Goal: Task Accomplishment & Management: Manage account settings

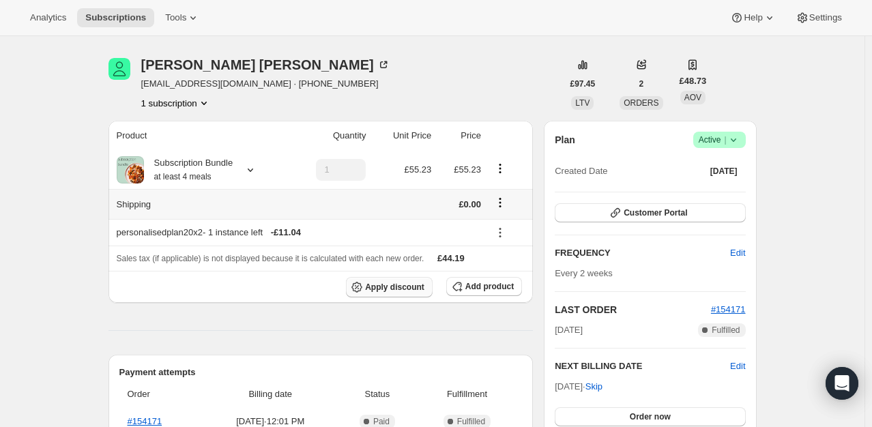
scroll to position [68, 0]
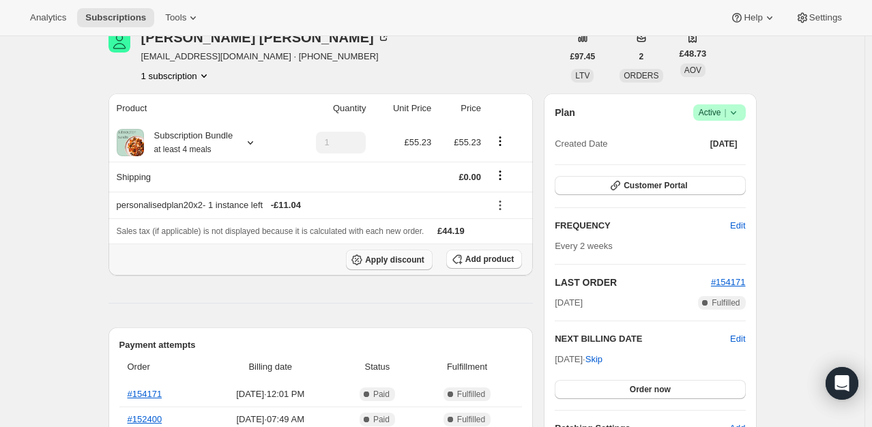
click at [390, 263] on span "Apply discount" at bounding box center [394, 260] width 59 height 11
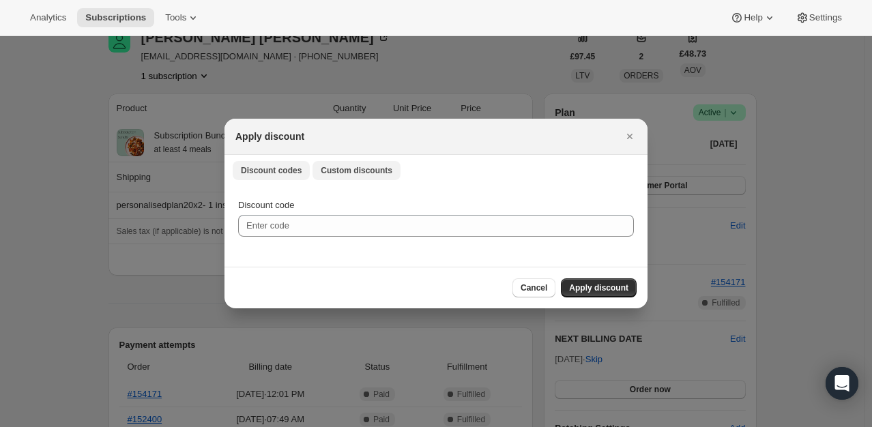
click at [360, 174] on span "Custom discounts" at bounding box center [357, 170] width 72 height 11
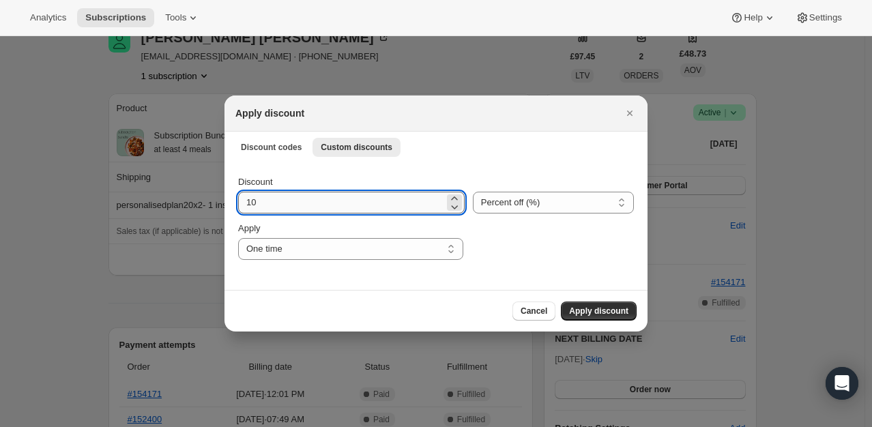
click at [302, 207] on input "10" at bounding box center [341, 203] width 206 height 22
type input "100"
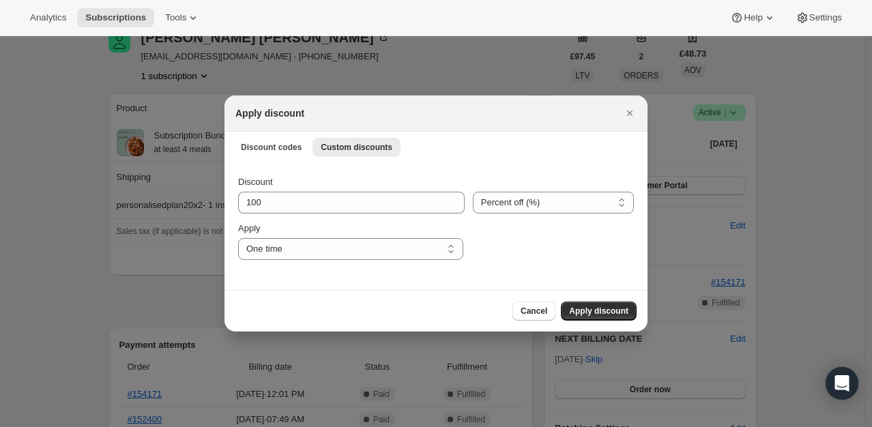
click at [450, 170] on div "Discount 100 Percent off (%) Amount off (£) Percent off (%) Apply One time Spec…" at bounding box center [436, 226] width 423 height 128
click at [594, 307] on span "Apply discount" at bounding box center [598, 311] width 59 height 11
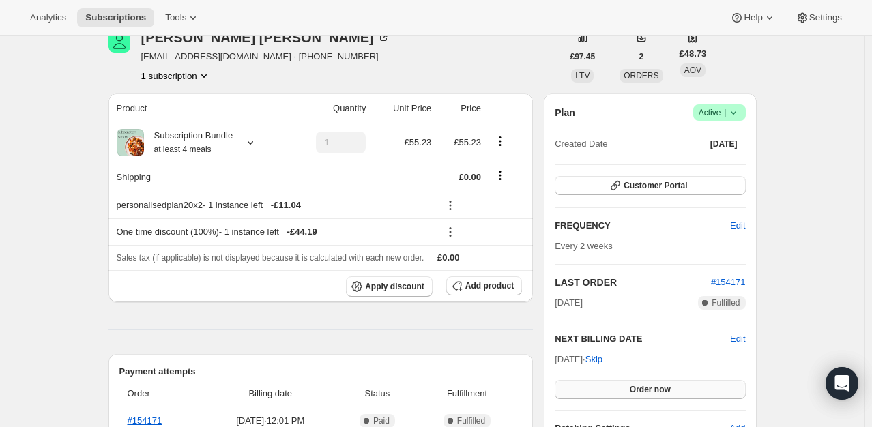
click at [640, 388] on span "Order now" at bounding box center [650, 389] width 41 height 11
click at [640, 388] on span "Click to confirm" at bounding box center [650, 389] width 62 height 11
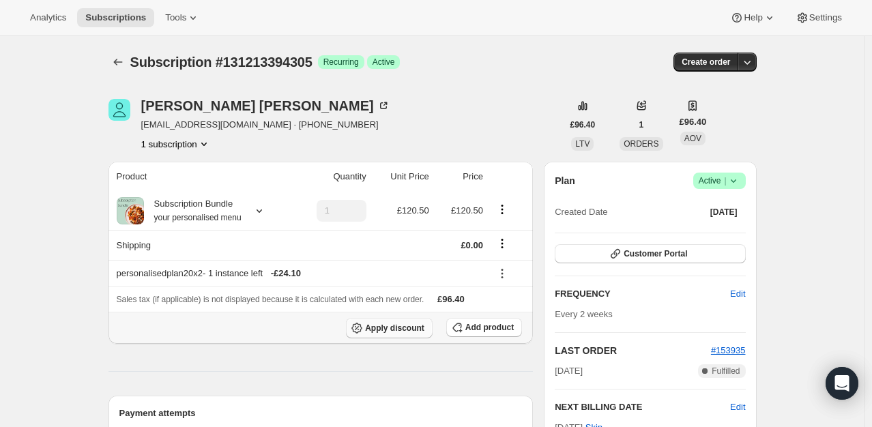
click at [392, 328] on span "Apply discount" at bounding box center [394, 328] width 59 height 11
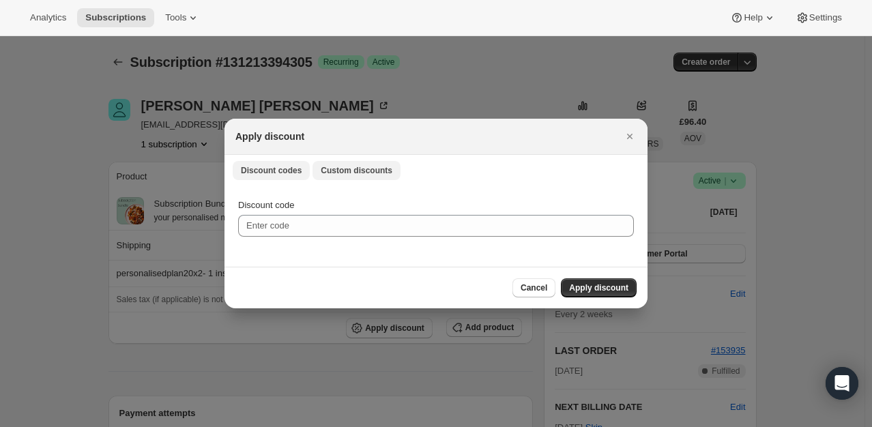
click at [341, 169] on span "Custom discounts" at bounding box center [357, 170] width 72 height 11
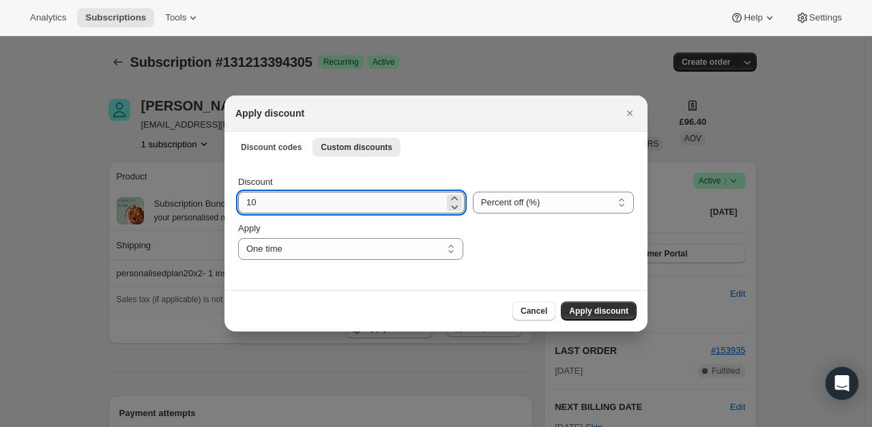
click at [311, 202] on input "10" at bounding box center [341, 203] width 206 height 22
type input "100"
click at [598, 310] on span "Apply discount" at bounding box center [598, 311] width 59 height 11
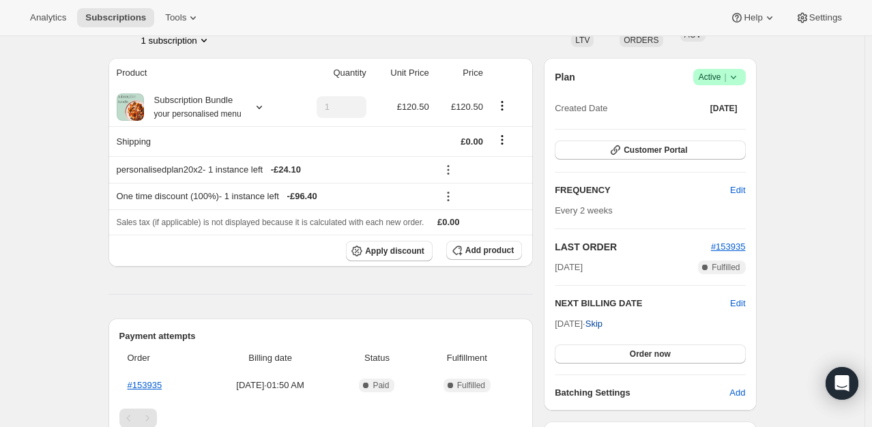
scroll to position [137, 0]
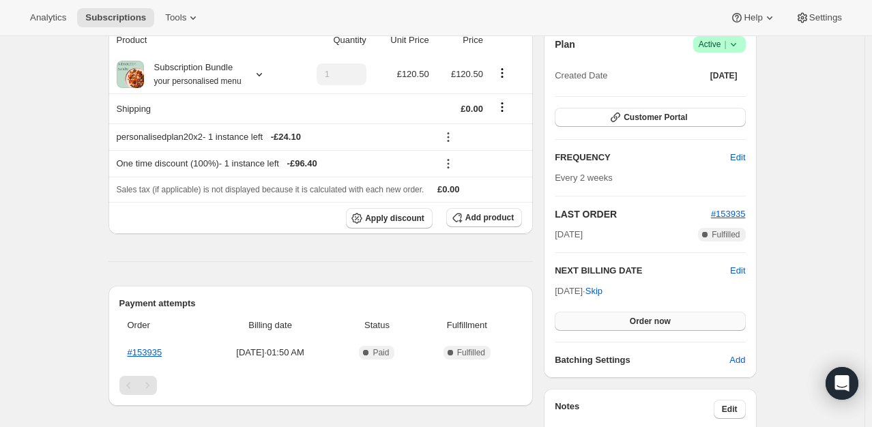
click at [628, 315] on button "Order now" at bounding box center [650, 321] width 190 height 19
click at [627, 318] on span "Click to confirm" at bounding box center [650, 321] width 62 height 11
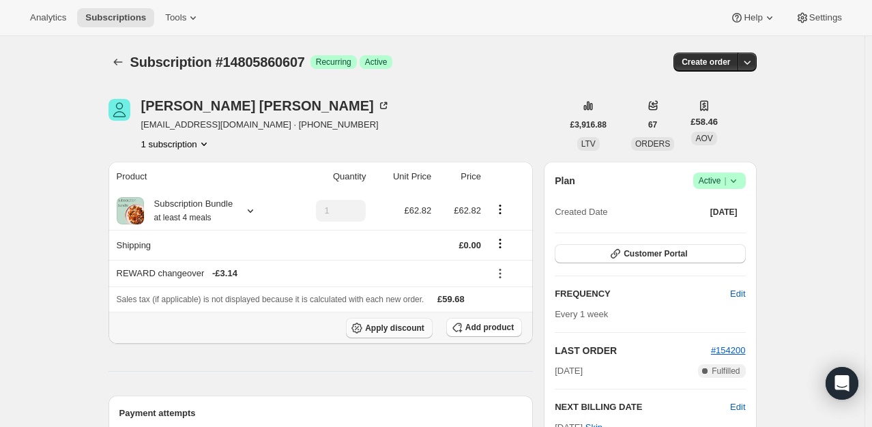
click at [399, 324] on span "Apply discount" at bounding box center [394, 328] width 59 height 11
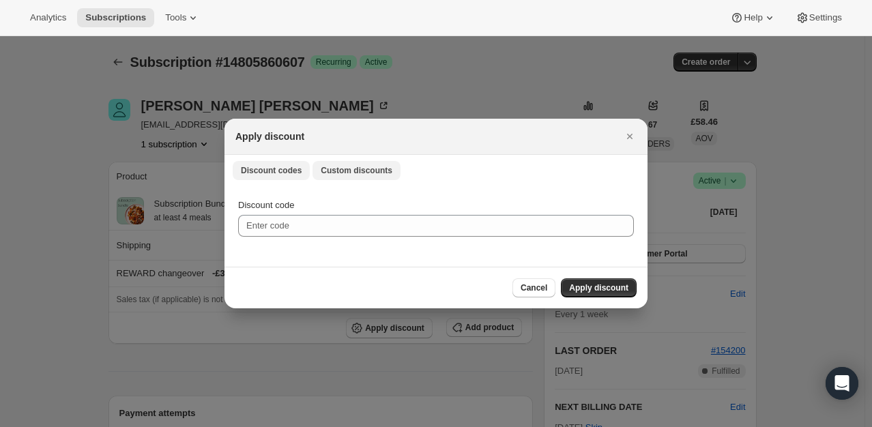
click at [336, 164] on button "Custom discounts" at bounding box center [357, 170] width 88 height 19
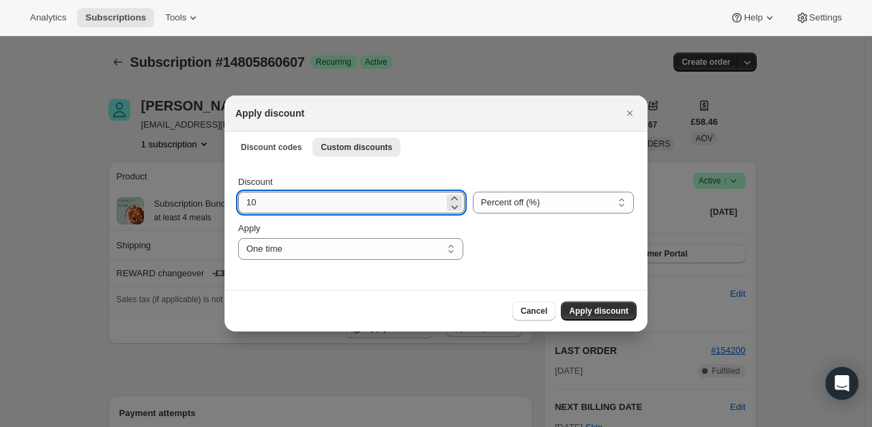
click at [305, 196] on input "10" at bounding box center [341, 203] width 206 height 22
type input "100"
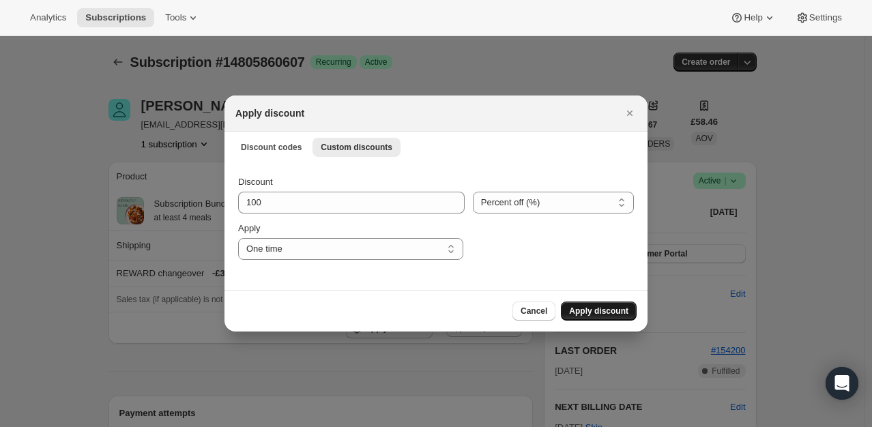
click at [595, 317] on button "Apply discount" at bounding box center [599, 311] width 76 height 19
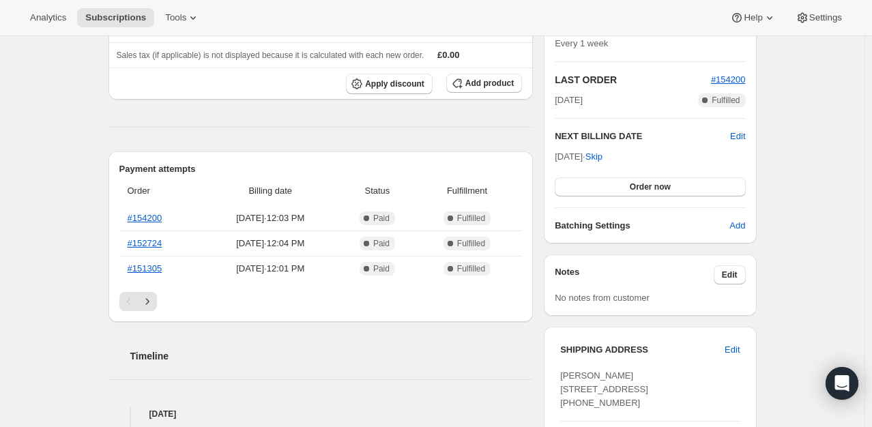
scroll to position [273, 0]
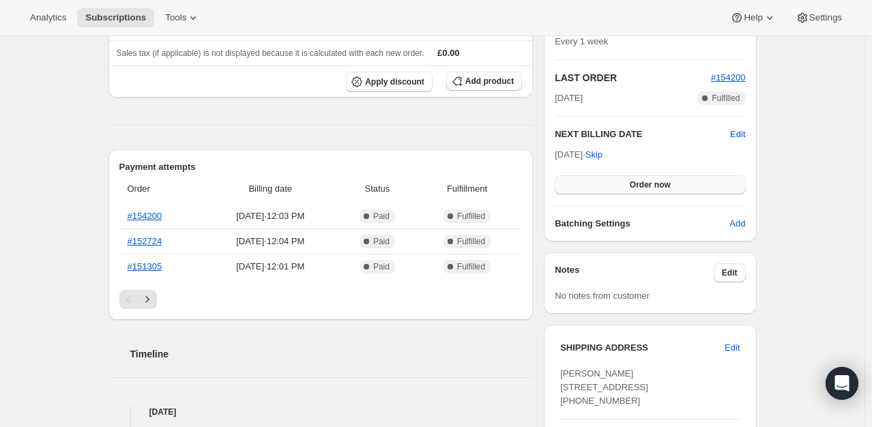
click at [647, 183] on span "Order now" at bounding box center [650, 185] width 41 height 11
click at [647, 183] on span "Click to confirm" at bounding box center [650, 185] width 62 height 11
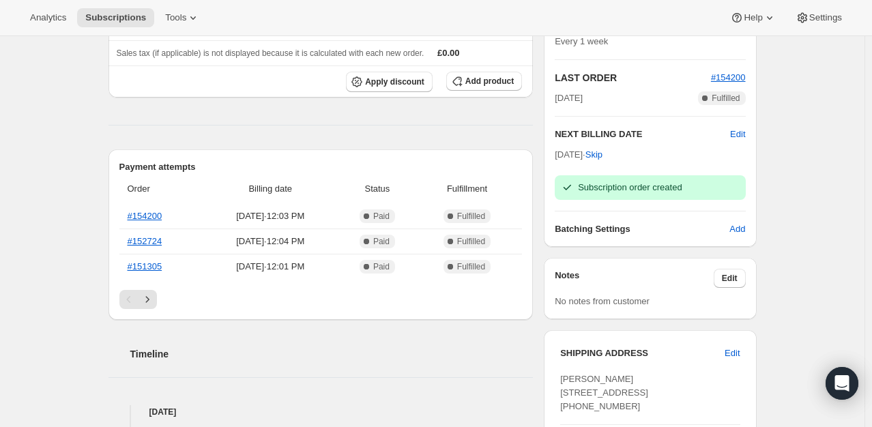
scroll to position [0, 0]
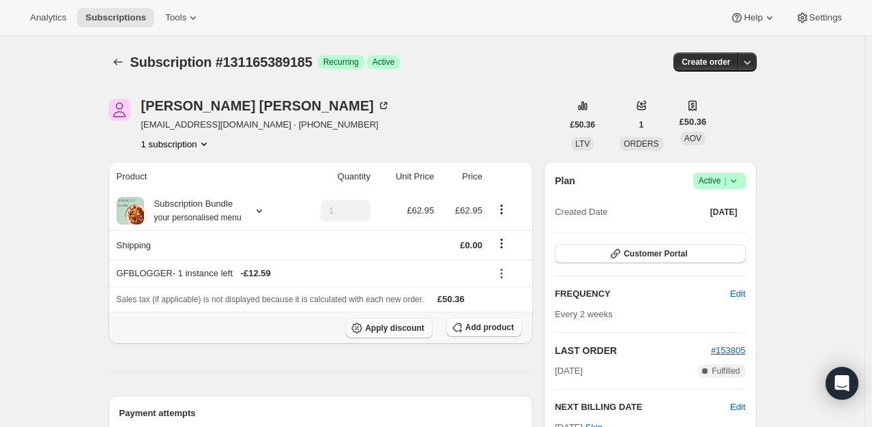
click at [403, 324] on span "Apply discount" at bounding box center [394, 328] width 59 height 11
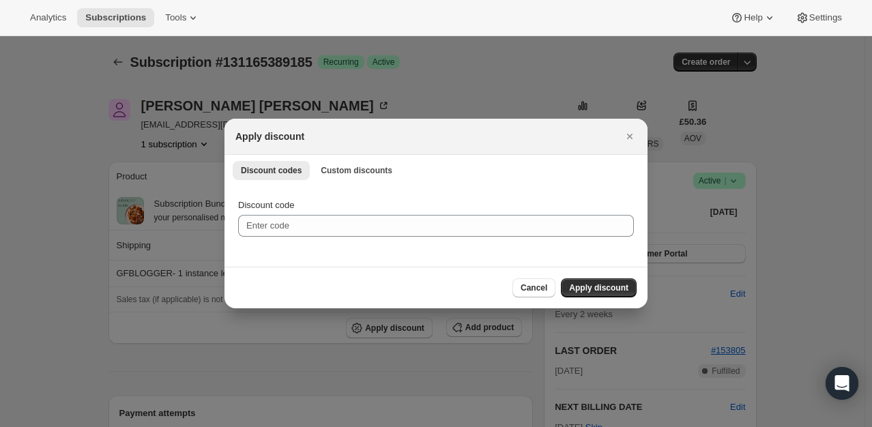
click at [352, 180] on div "Discount codes Custom discounts More views Discount codes Custom discounts More…" at bounding box center [436, 170] width 423 height 30
click at [355, 169] on span "Custom discounts" at bounding box center [357, 170] width 72 height 11
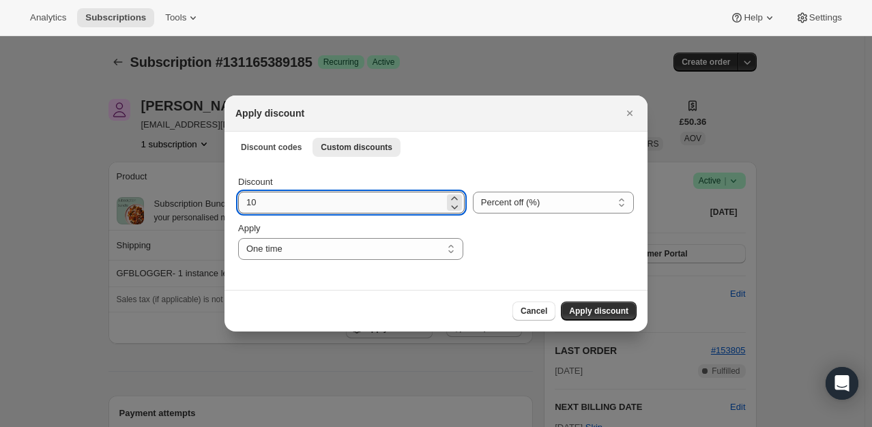
click at [283, 207] on input "10" at bounding box center [341, 203] width 206 height 22
type input "100"
click at [586, 306] on span "Apply discount" at bounding box center [598, 311] width 59 height 11
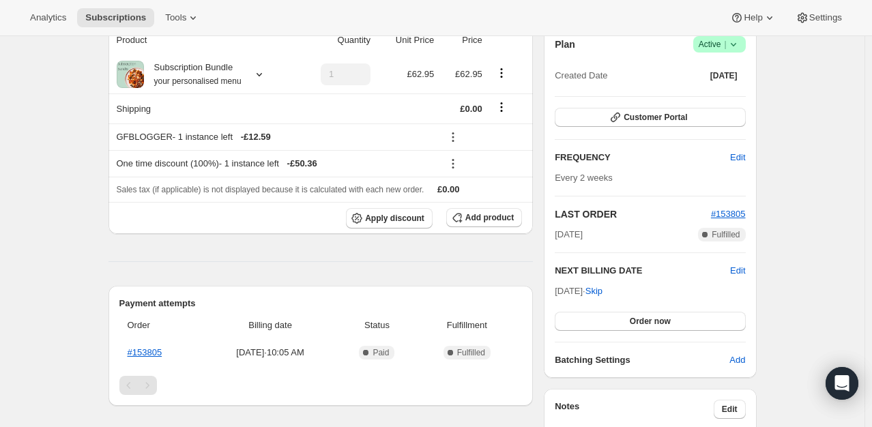
scroll to position [205, 0]
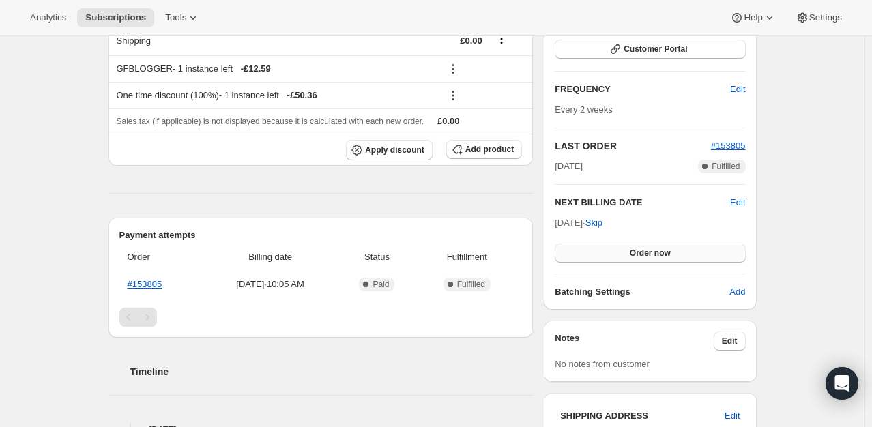
click at [657, 250] on span "Order now" at bounding box center [650, 253] width 41 height 11
click at [657, 250] on span "Click to confirm" at bounding box center [650, 253] width 62 height 11
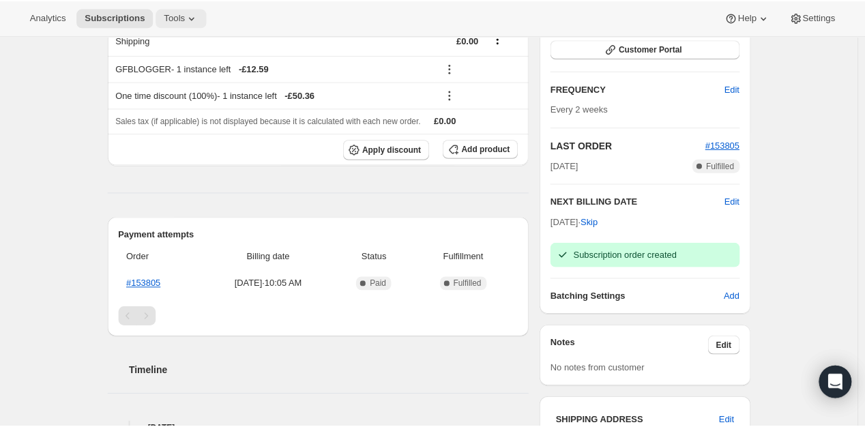
scroll to position [0, 0]
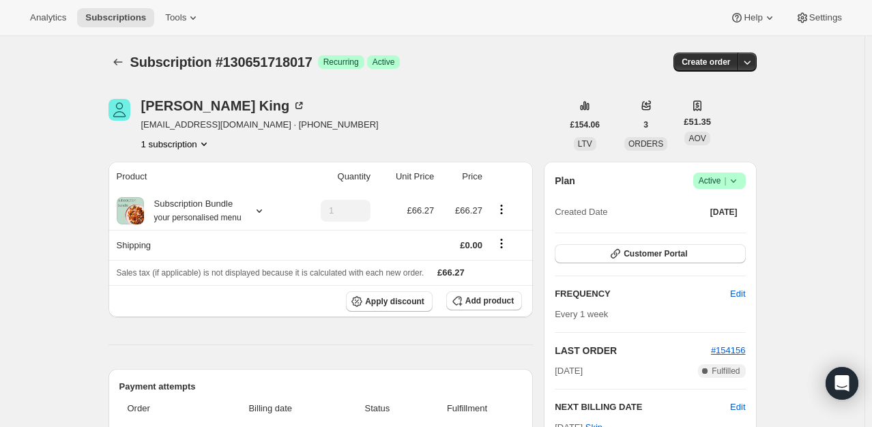
click at [740, 180] on icon at bounding box center [734, 181] width 14 height 14
click at [718, 212] on span "Pause subscription" at bounding box center [722, 207] width 75 height 10
